Goal: Check status: Check status

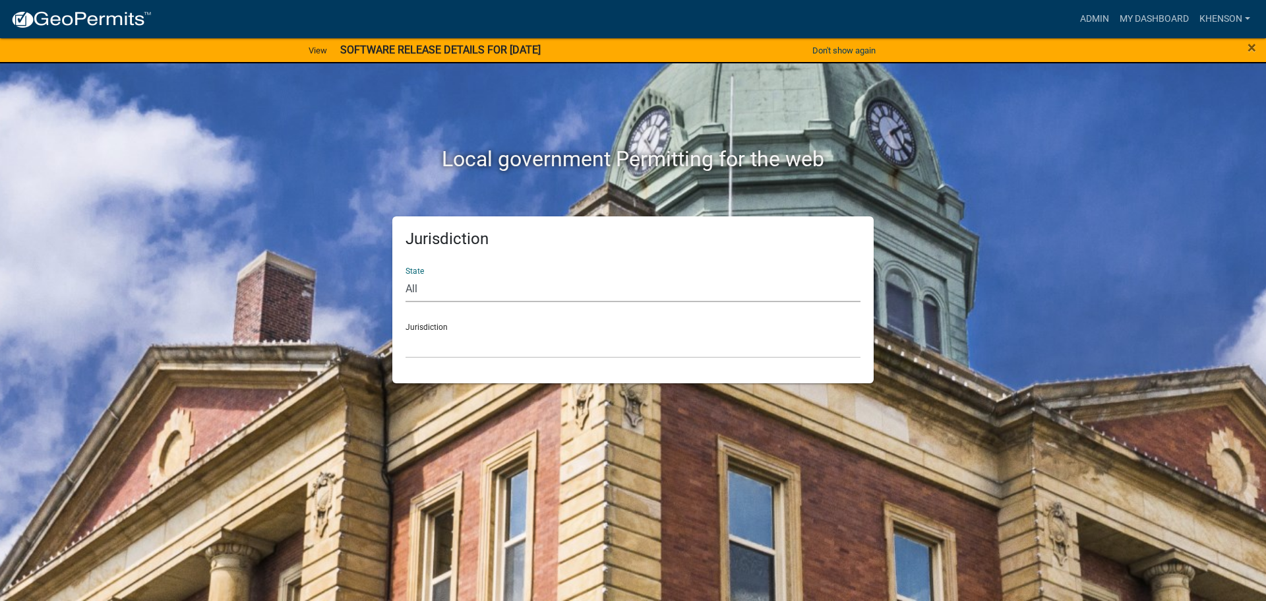
click at [431, 289] on select "All [US_STATE] [US_STATE] [US_STATE] [US_STATE] [US_STATE] [US_STATE] [US_STATE…" at bounding box center [633, 288] width 455 height 27
select select "[US_STATE]"
click at [406, 275] on select "All [US_STATE] [US_STATE] [US_STATE] [US_STATE] [US_STATE] [US_STATE] [US_STATE…" at bounding box center [633, 288] width 455 height 27
drag, startPoint x: 441, startPoint y: 301, endPoint x: 457, endPoint y: 346, distance: 46.9
click at [457, 346] on select "[GEOGRAPHIC_DATA], [US_STATE][PERSON_NAME][GEOGRAPHIC_DATA], [US_STATE][PERSON_…" at bounding box center [633, 344] width 455 height 27
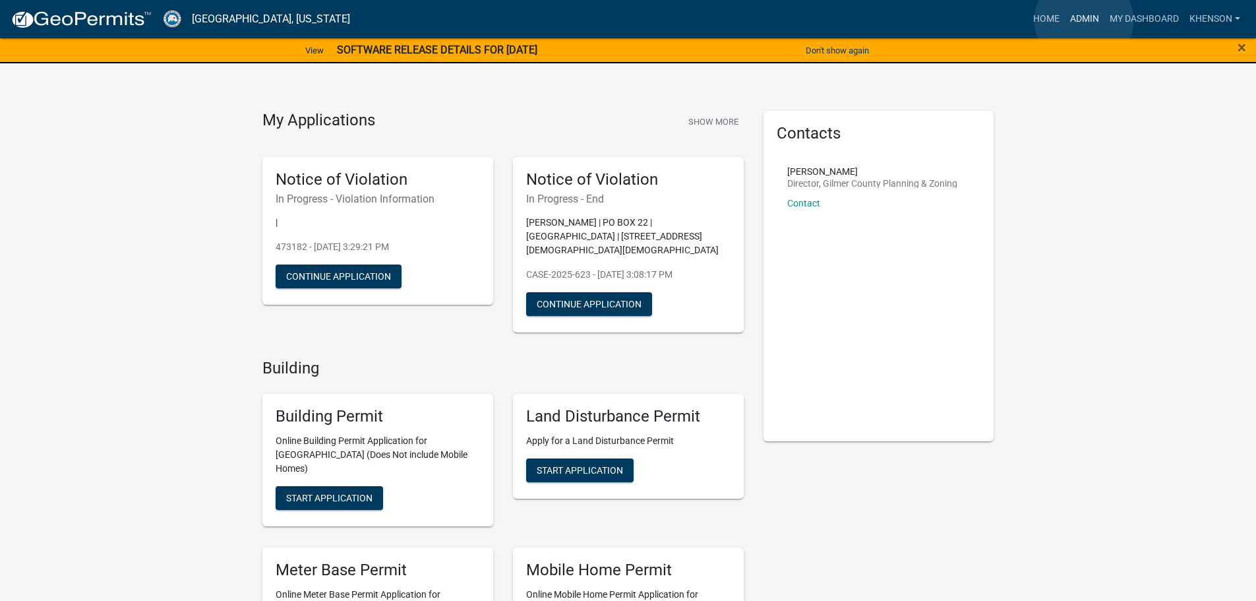
click at [1084, 20] on link "Admin" at bounding box center [1085, 19] width 40 height 25
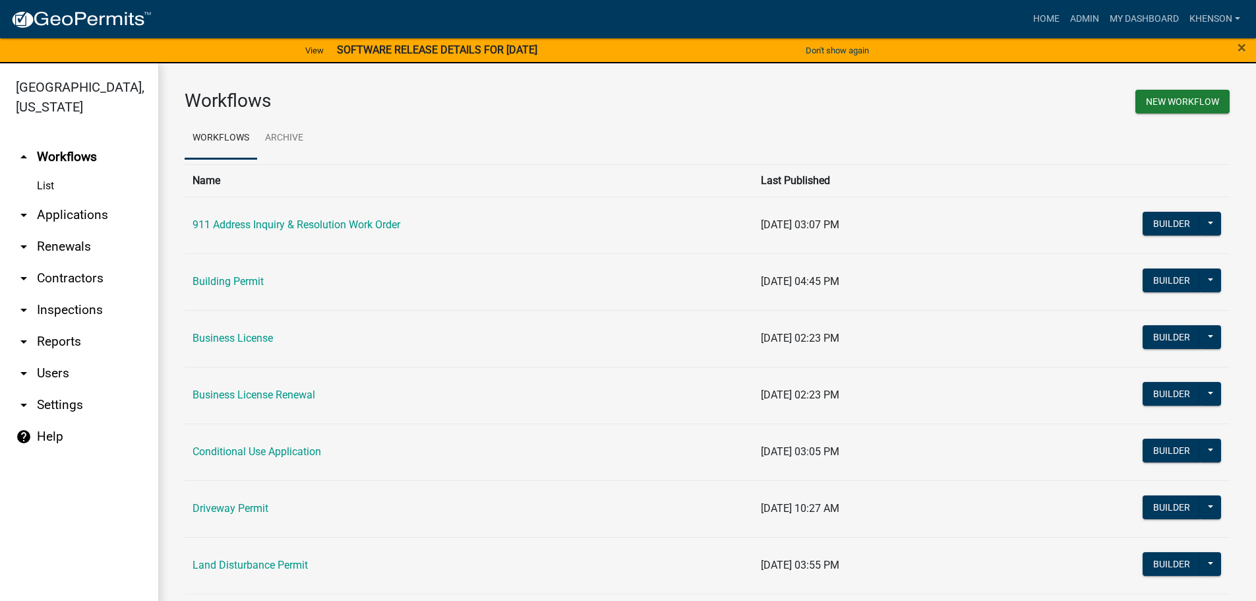
click at [94, 212] on link "arrow_drop_down Applications" at bounding box center [79, 215] width 158 height 32
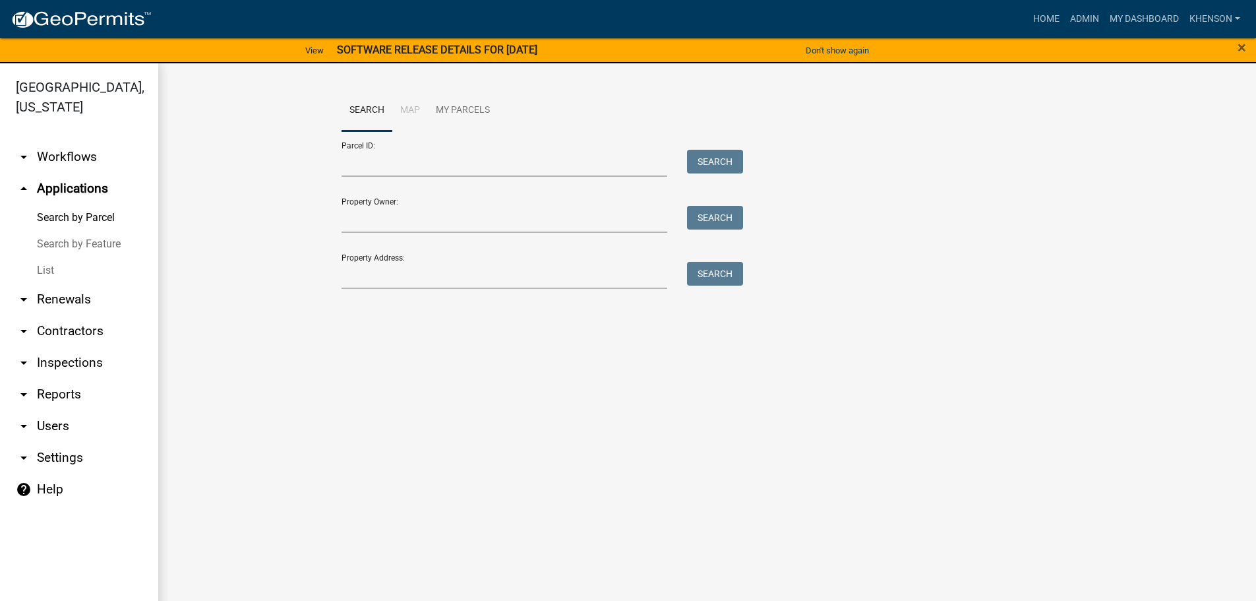
click at [46, 270] on link "List" at bounding box center [79, 270] width 158 height 26
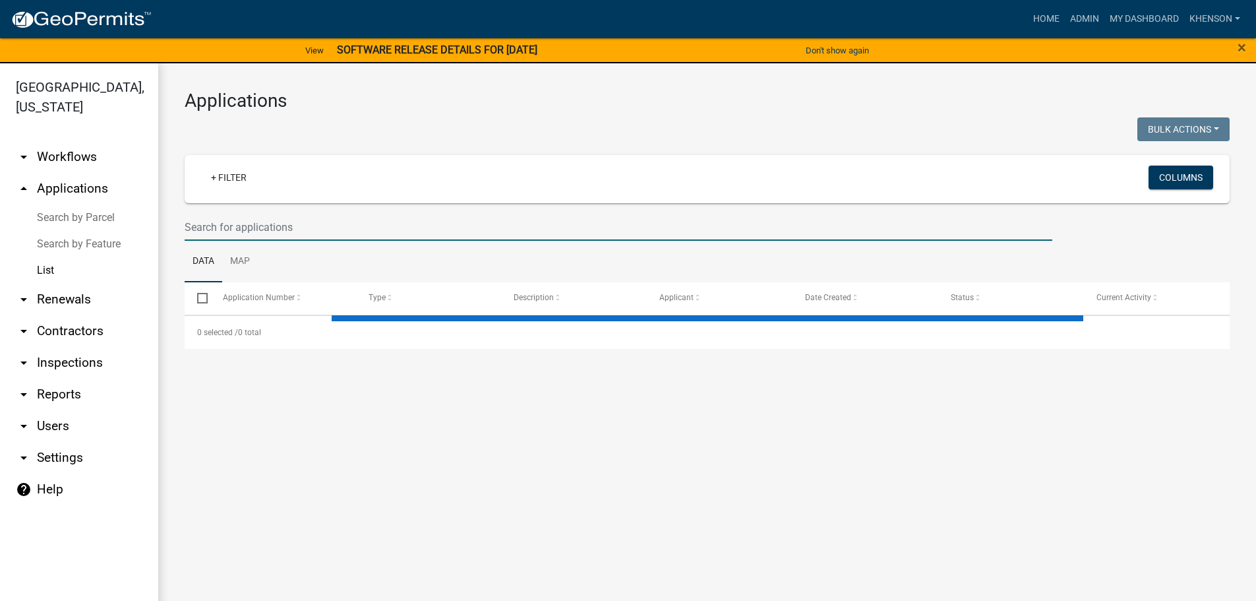
drag, startPoint x: 226, startPoint y: 222, endPoint x: 222, endPoint y: 209, distance: 13.0
click at [226, 222] on input "text" at bounding box center [619, 227] width 868 height 27
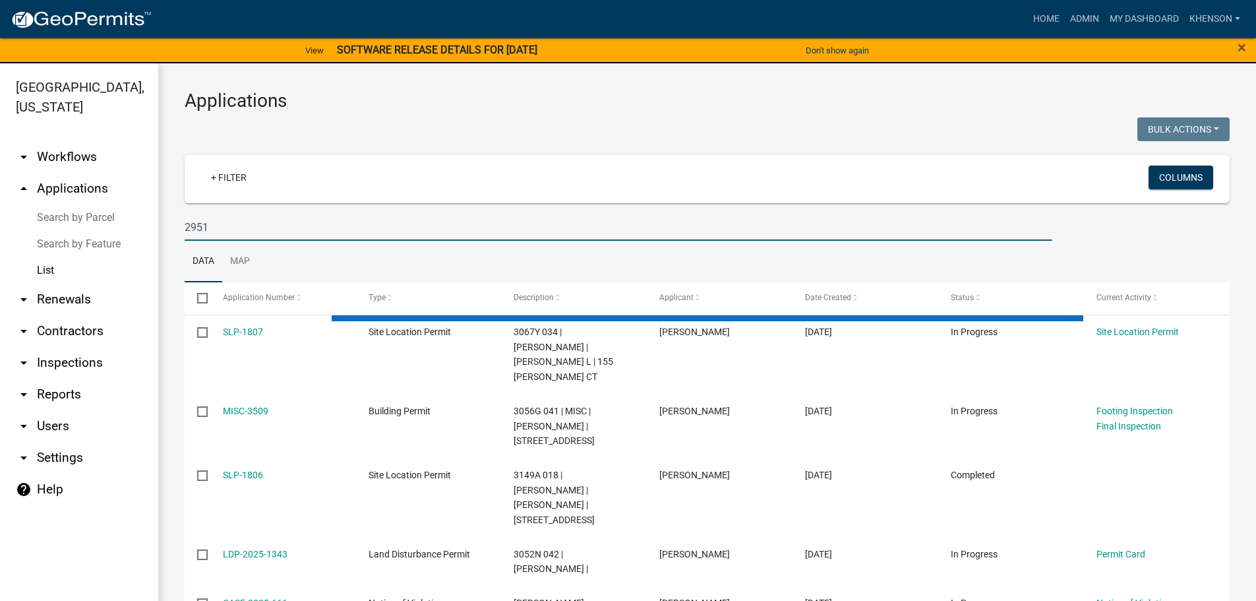
type input "2951"
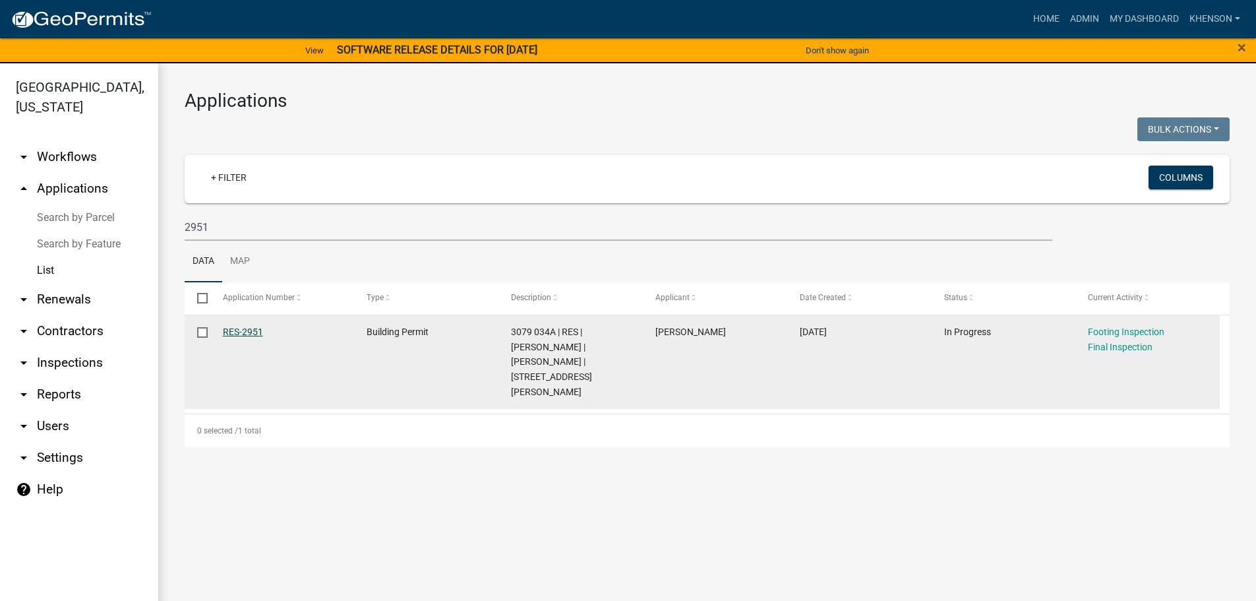
click at [246, 326] on link "RES-2951" at bounding box center [243, 331] width 40 height 11
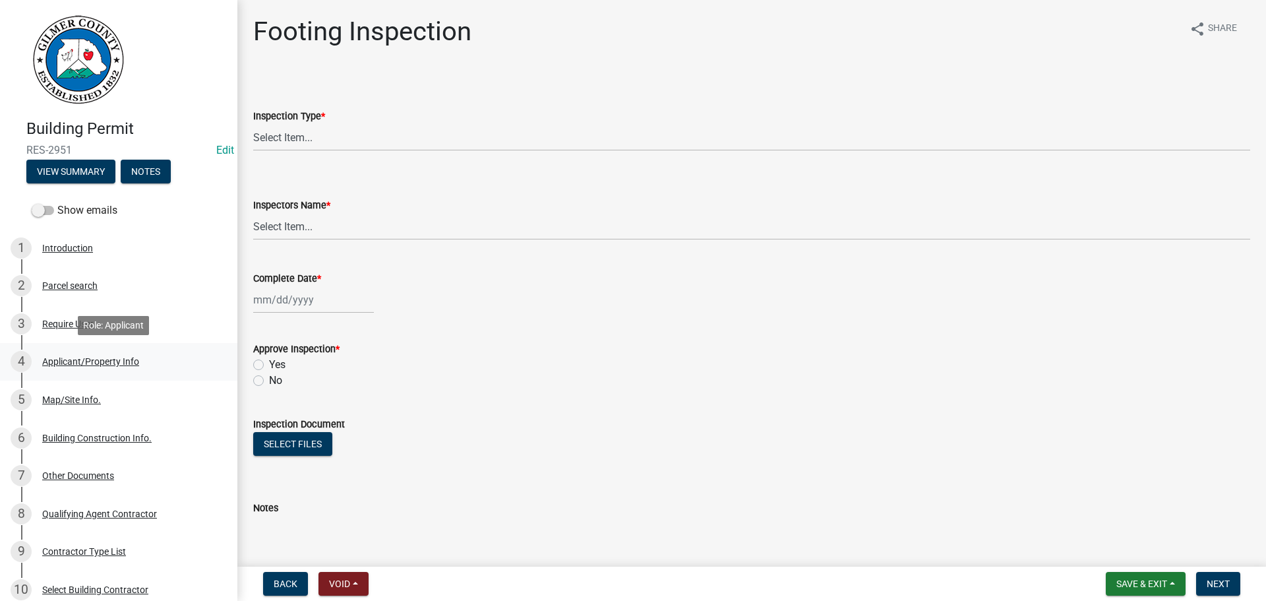
click at [115, 363] on div "Applicant/Property Info" at bounding box center [90, 361] width 97 height 9
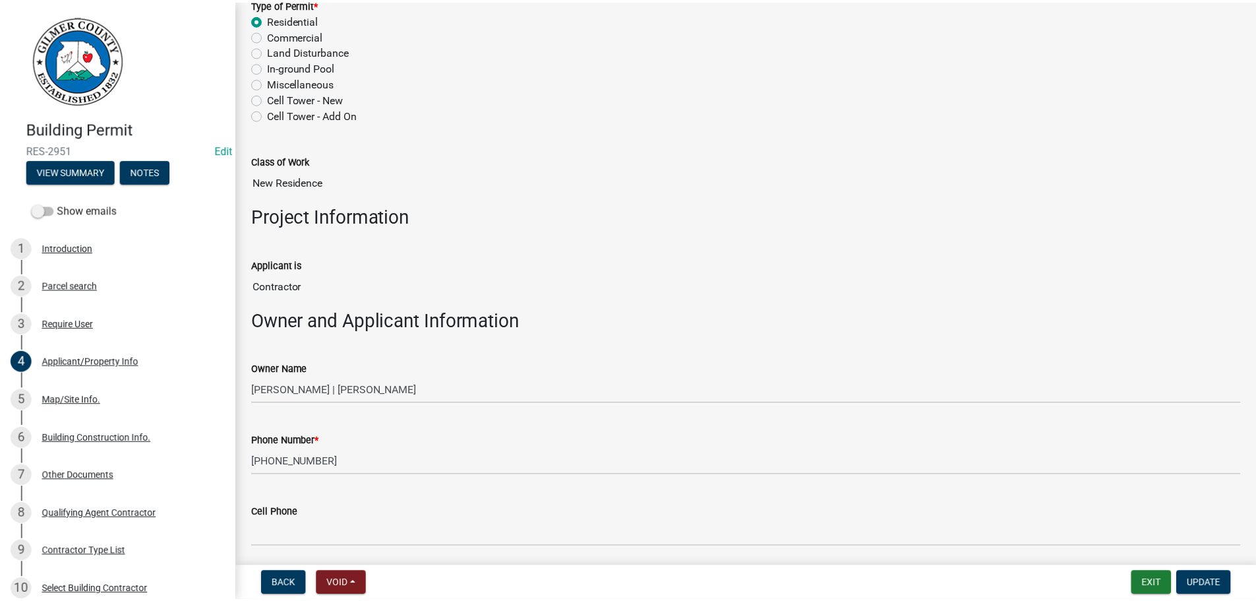
scroll to position [264, 0]
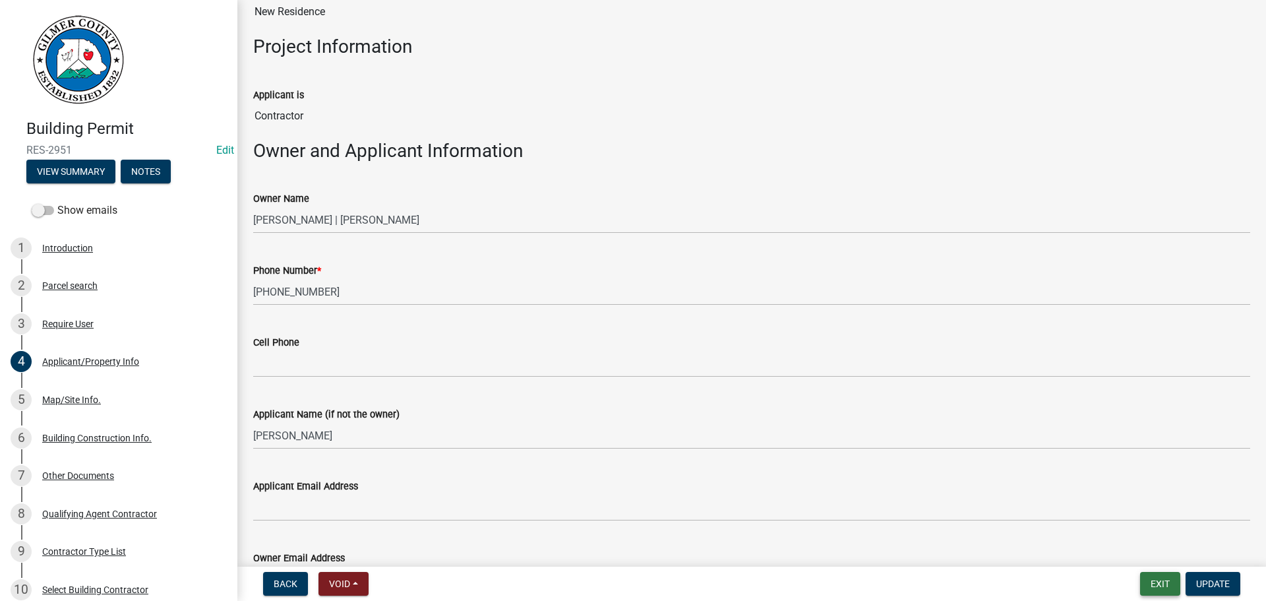
click at [1159, 580] on button "Exit" at bounding box center [1160, 584] width 40 height 24
